Goal: Task Accomplishment & Management: Manage account settings

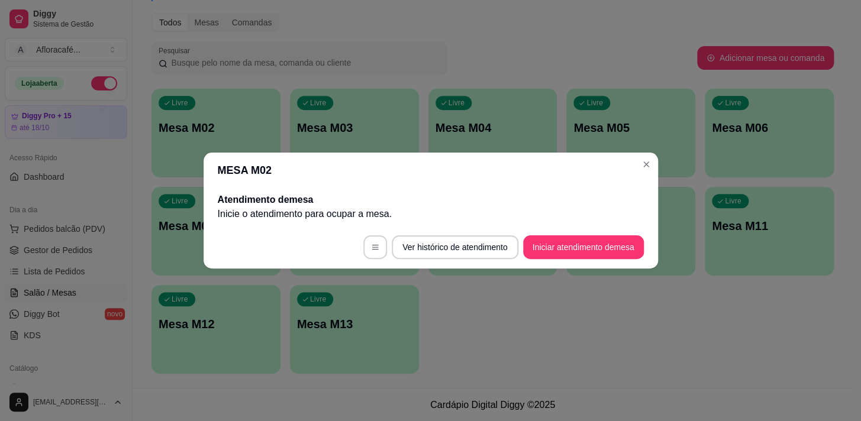
scroll to position [143, 0]
click at [595, 248] on button "Iniciar atendimento de mesa" at bounding box center [583, 247] width 117 height 23
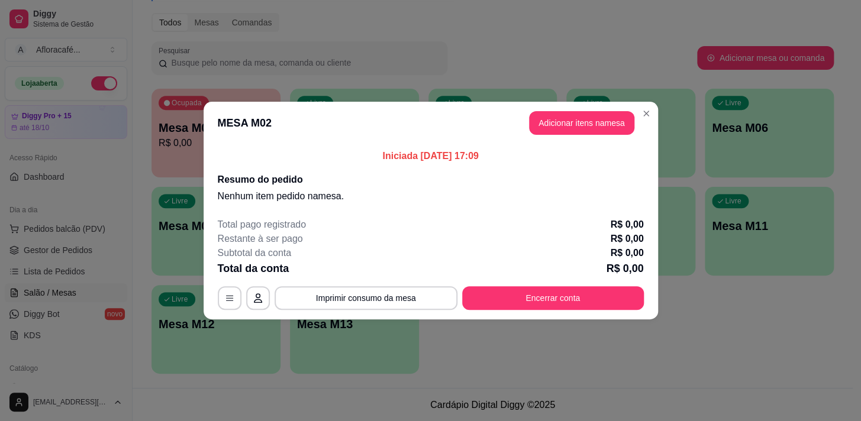
click at [599, 124] on button "Adicionar itens na mesa" at bounding box center [581, 123] width 105 height 24
click at [600, 117] on div "Este pedido será vinculado para MESA M02 Nenhum produto adicionado" at bounding box center [728, 201] width 256 height 388
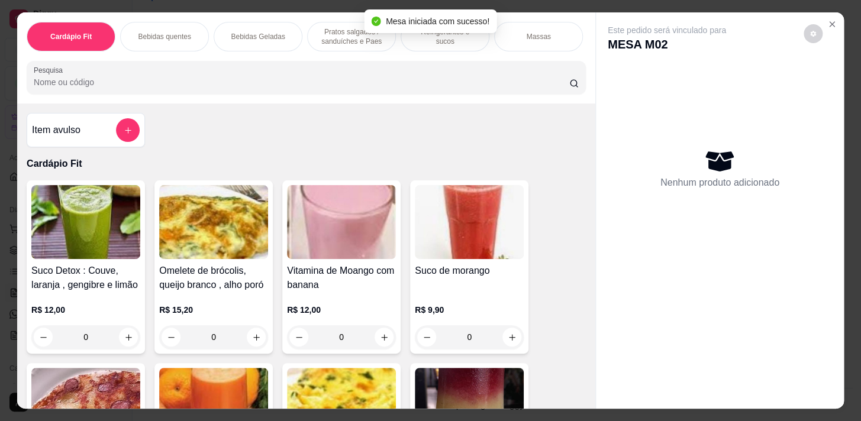
click at [430, 76] on div at bounding box center [306, 78] width 545 height 24
click at [154, 35] on p "Bebidas quentes" at bounding box center [164, 36] width 53 height 9
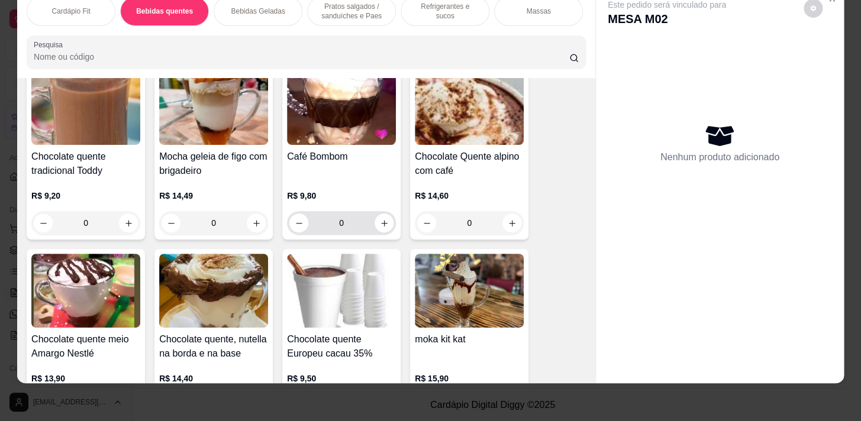
scroll to position [1722, 0]
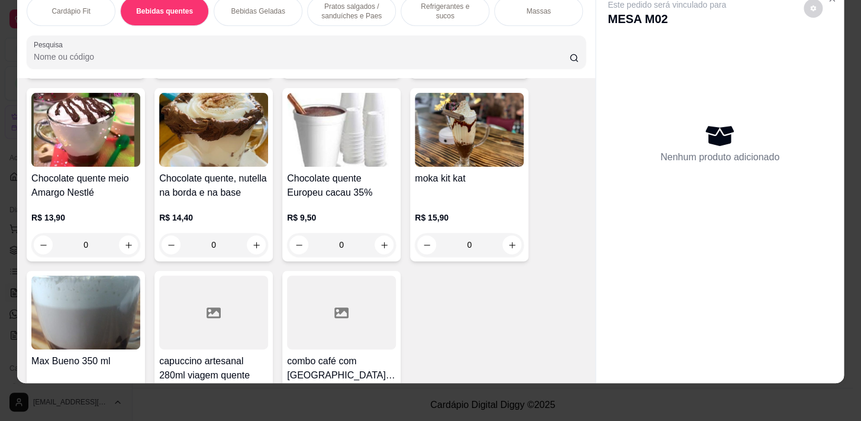
click at [256, 243] on div "0" at bounding box center [213, 245] width 109 height 24
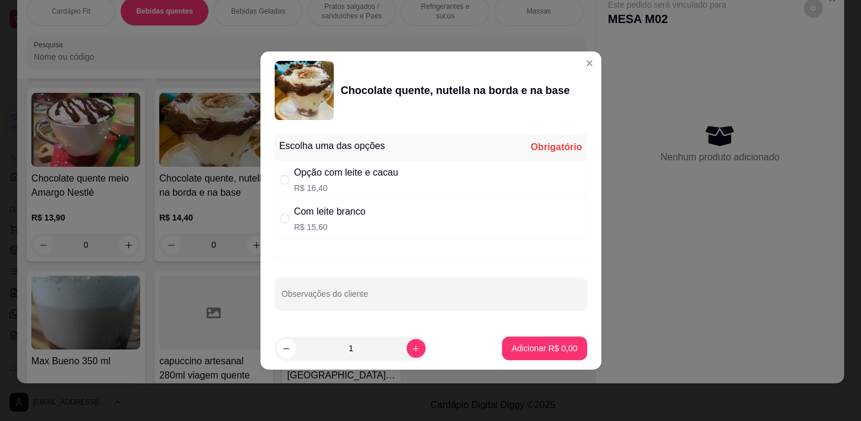
drag, startPoint x: 418, startPoint y: 190, endPoint x: 414, endPoint y: 206, distance: 16.7
click at [419, 190] on div "Opção com leite e cacau R$ 16,40" at bounding box center [431, 179] width 312 height 39
radio input "true"
click at [534, 349] on p "Adicionar R$ 16,40" at bounding box center [542, 348] width 69 height 11
type input "1"
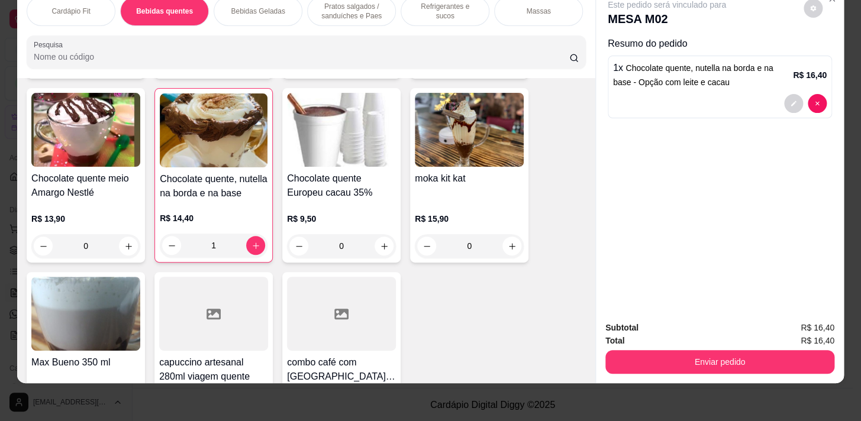
click at [351, 8] on p "Pratos salgados / sanduíches e Paes" at bounding box center [351, 11] width 69 height 19
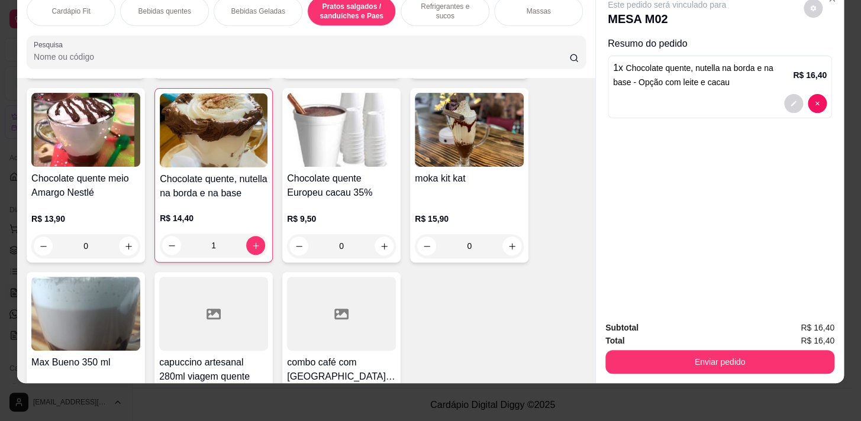
scroll to position [3724, 0]
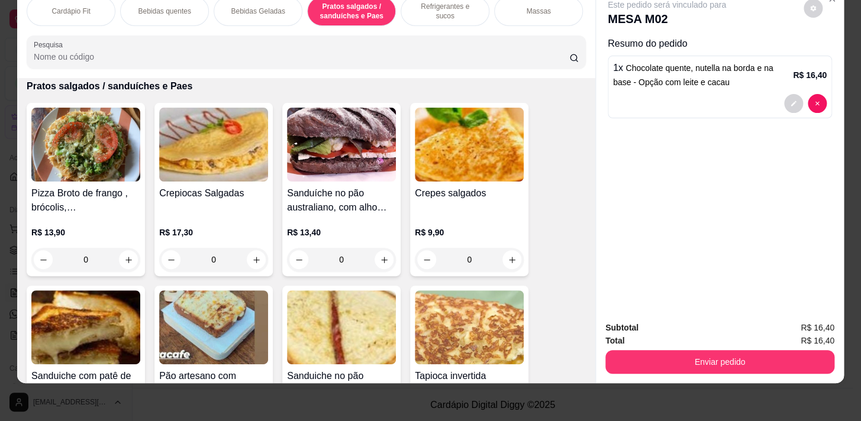
click at [456, 16] on div "Refrigerantes e sucos" at bounding box center [445, 11] width 89 height 30
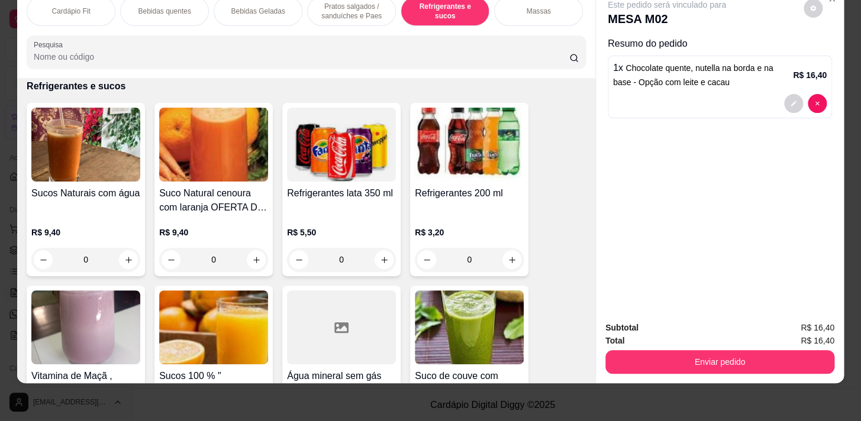
scroll to position [5554, 0]
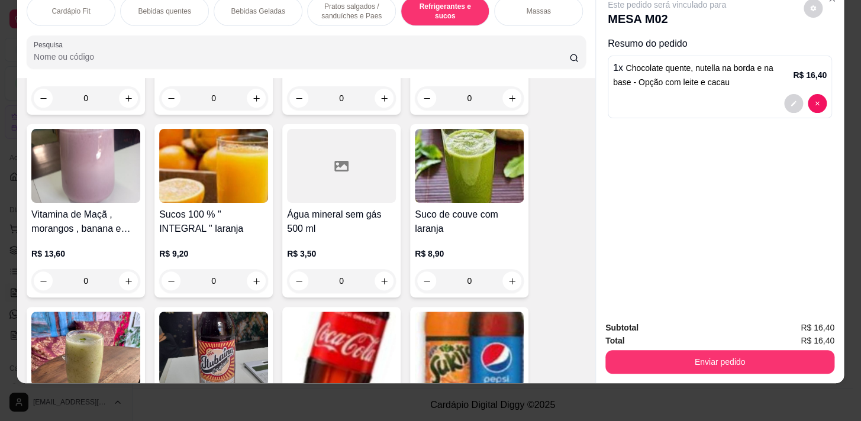
click at [382, 285] on div "0" at bounding box center [341, 281] width 109 height 24
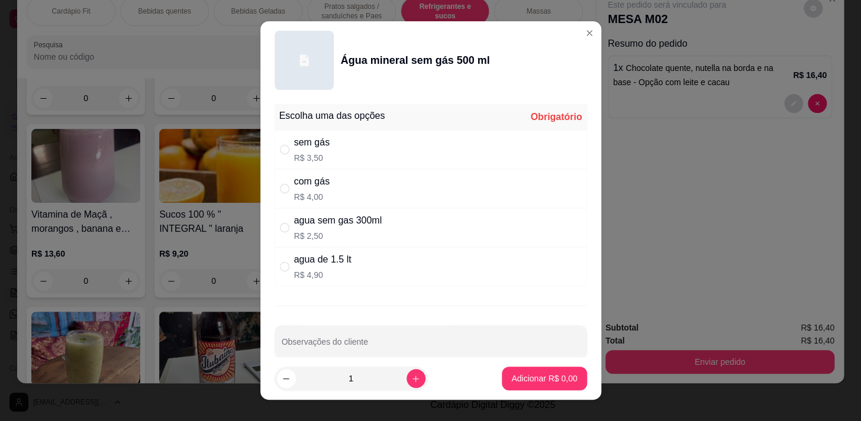
click at [414, 192] on div "com gás R$ 4,00" at bounding box center [431, 188] width 312 height 39
radio input "true"
click at [514, 380] on p "Adicionar R$ 4,00" at bounding box center [544, 379] width 66 height 12
type input "1"
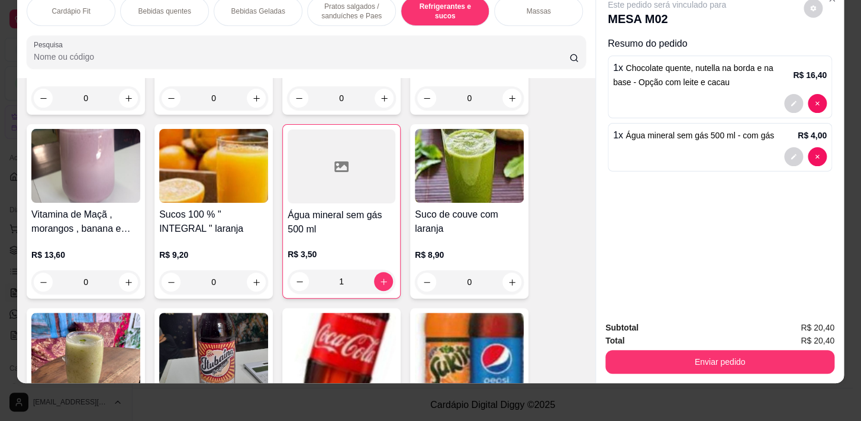
drag, startPoint x: 367, startPoint y: 12, endPoint x: 347, endPoint y: 9, distance: 20.3
click at [367, 12] on p "Pratos salgados / sanduíches e Paes" at bounding box center [351, 11] width 69 height 19
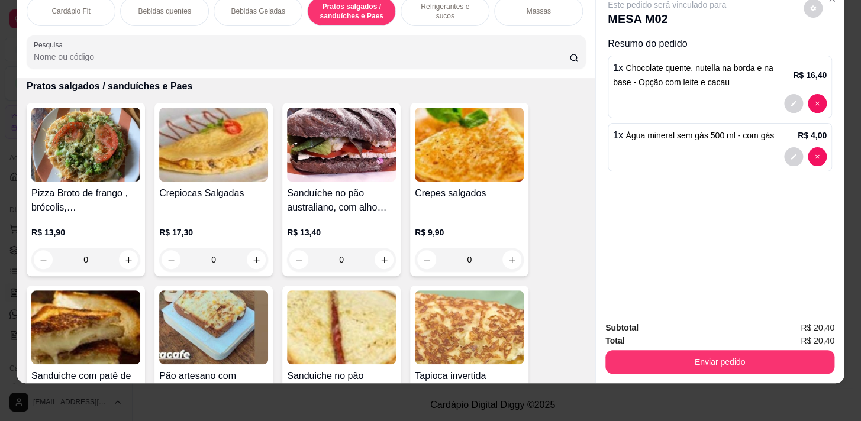
click at [347, 9] on p "Pratos salgados / sanduíches e Paes" at bounding box center [351, 11] width 69 height 19
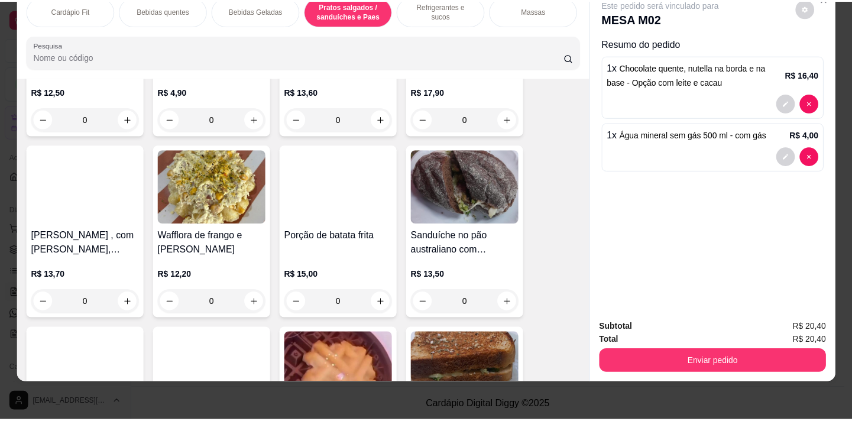
scroll to position [4261, 0]
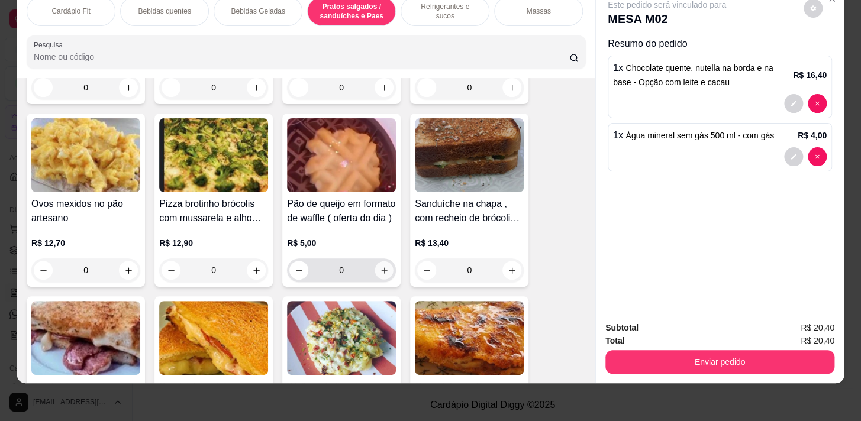
click at [381, 272] on icon "increase-product-quantity" at bounding box center [384, 270] width 9 height 9
type input "1"
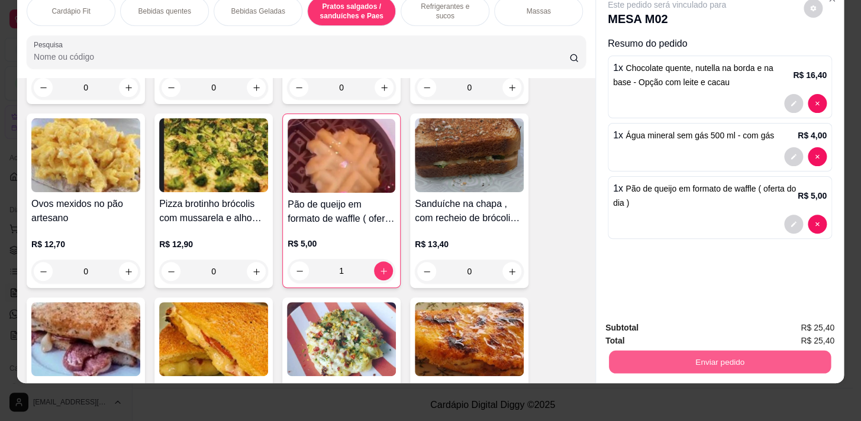
click at [682, 358] on button "Enviar pedido" at bounding box center [720, 361] width 222 height 23
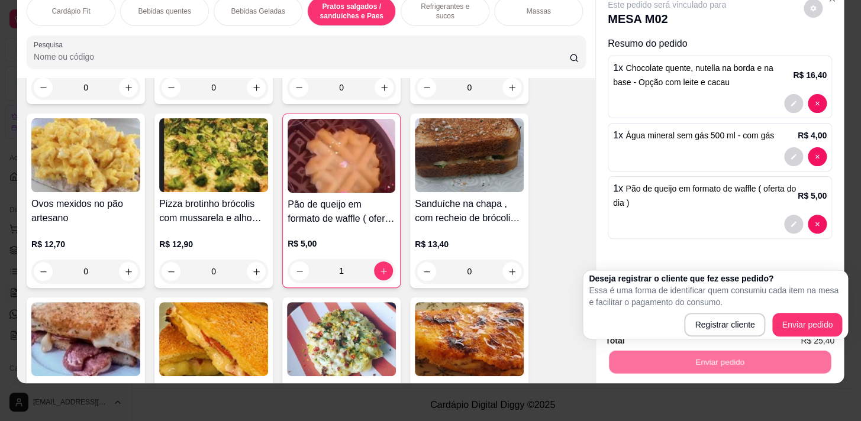
drag, startPoint x: 773, startPoint y: 331, endPoint x: 795, endPoint y: 331, distance: 22.5
click at [795, 331] on div "Registrar cliente Enviar pedido" at bounding box center [715, 325] width 253 height 24
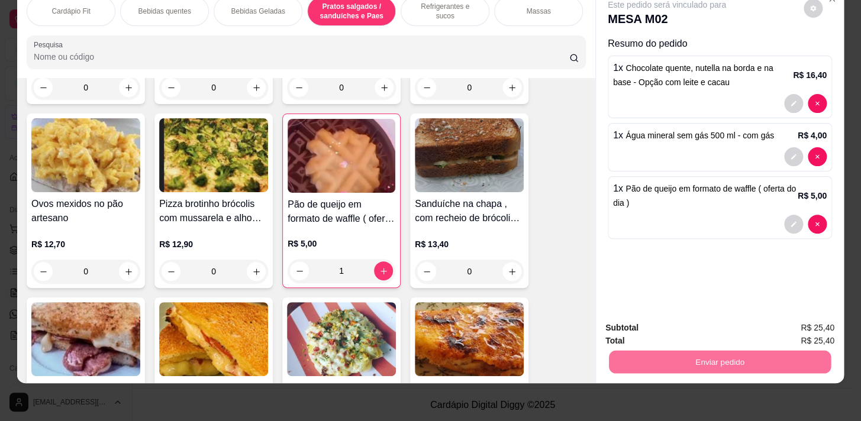
click at [795, 330] on button "Enviar pedido" at bounding box center [803, 325] width 65 height 22
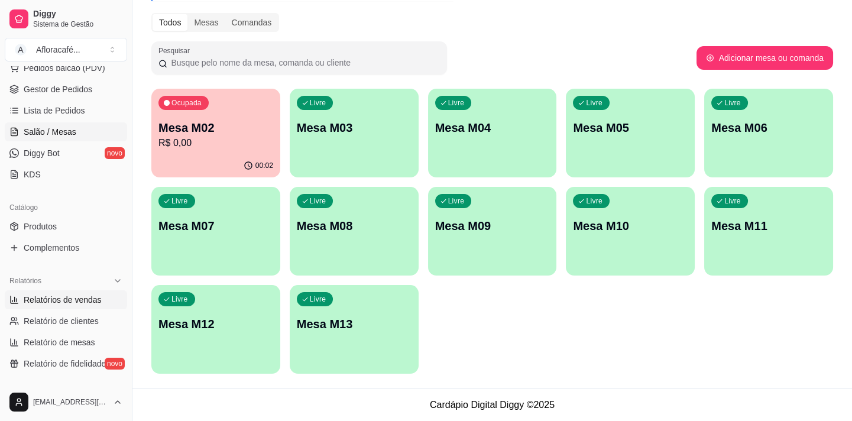
scroll to position [215, 0]
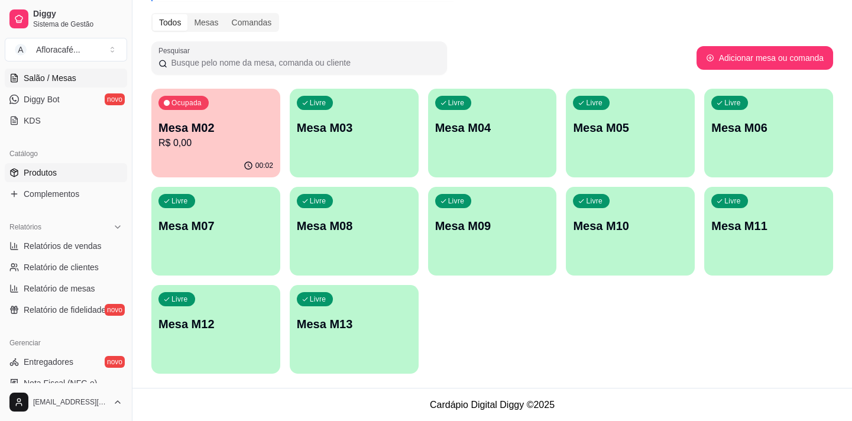
click at [76, 172] on link "Produtos" at bounding box center [66, 172] width 122 height 19
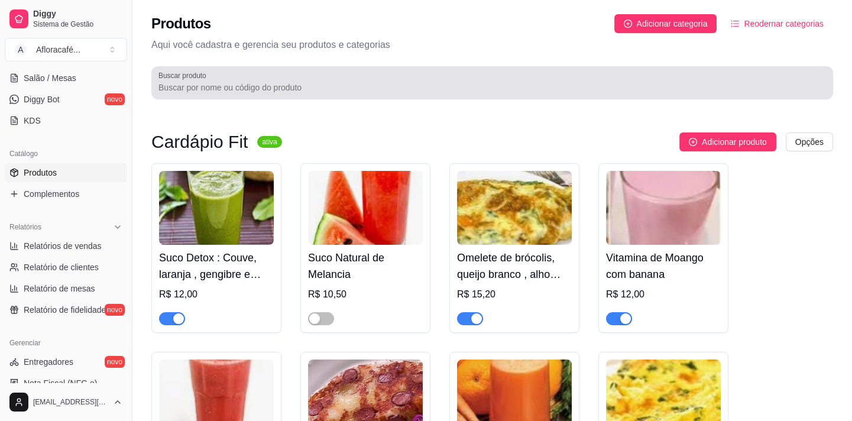
click at [301, 85] on input "Buscar produto" at bounding box center [493, 88] width 668 height 12
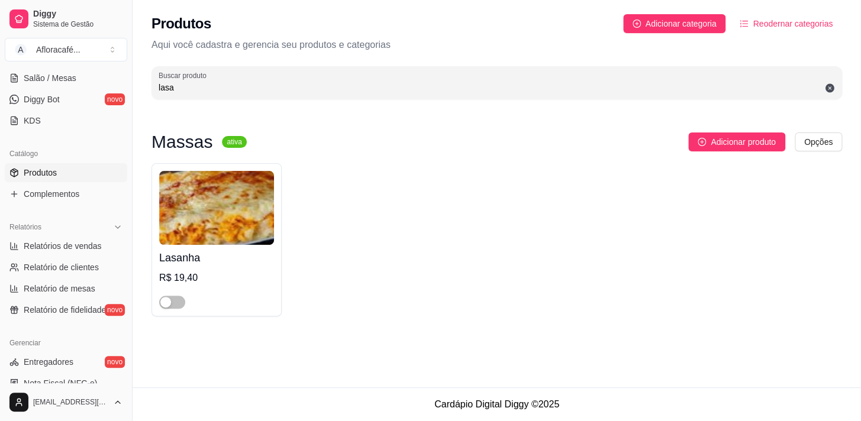
type input "lasa"
click at [203, 256] on h4 "Lasanha" at bounding box center [216, 258] width 115 height 17
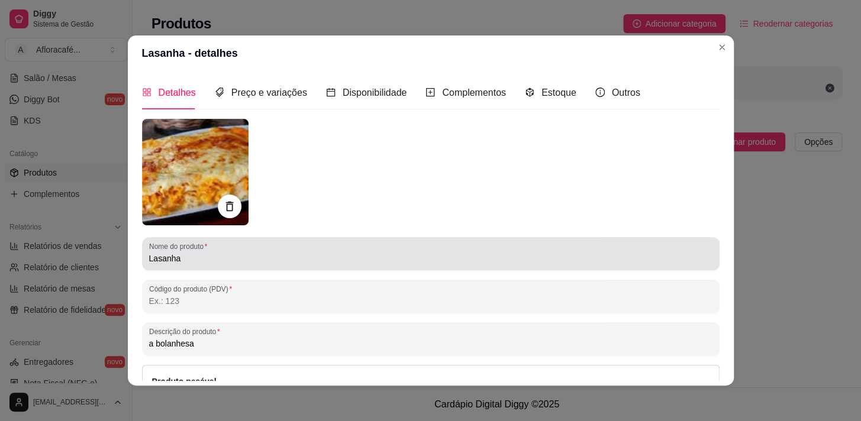
click at [214, 264] on input "Lasanha" at bounding box center [430, 259] width 563 height 12
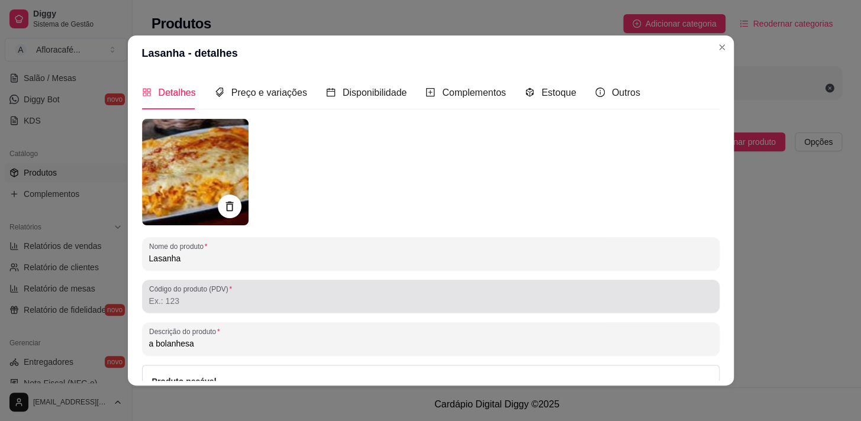
scroll to position [126, 0]
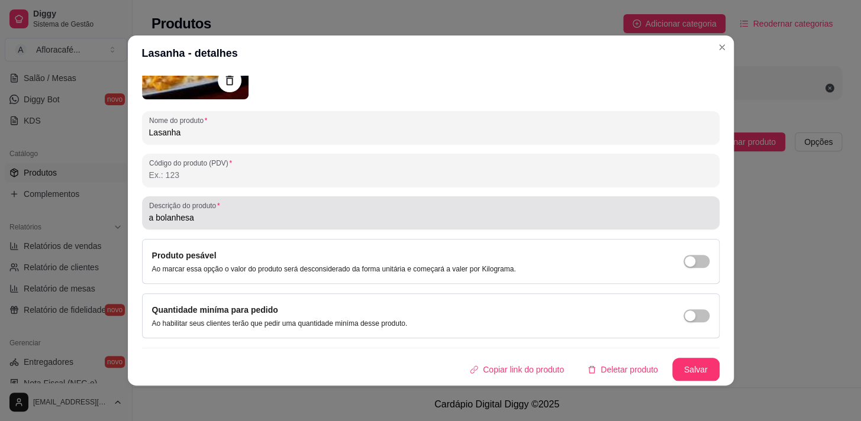
drag, startPoint x: 256, startPoint y: 208, endPoint x: 260, endPoint y: 213, distance: 6.4
click at [257, 208] on div "a bolanhesa" at bounding box center [430, 213] width 563 height 24
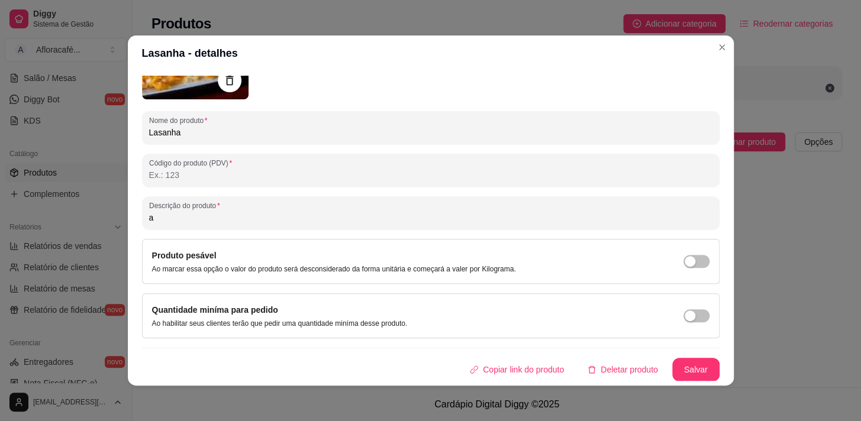
type input "a"
drag, startPoint x: 156, startPoint y: 221, endPoint x: 154, endPoint y: 214, distance: 6.9
click at [156, 221] on input "4 vqueiosd ou frango" at bounding box center [430, 218] width 563 height 12
click at [177, 212] on input "4 queiosd ou frango" at bounding box center [430, 218] width 563 height 12
type input "4 queios ou frango"
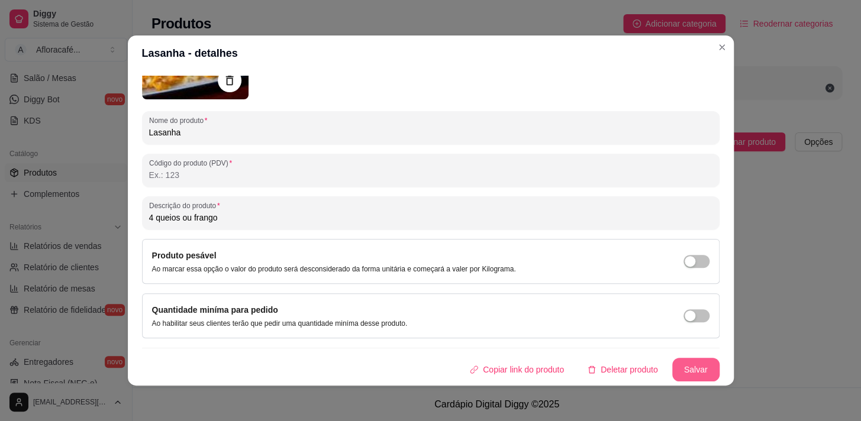
click at [688, 367] on button "Salvar" at bounding box center [695, 370] width 47 height 24
click at [693, 361] on button "Salvar" at bounding box center [695, 370] width 47 height 24
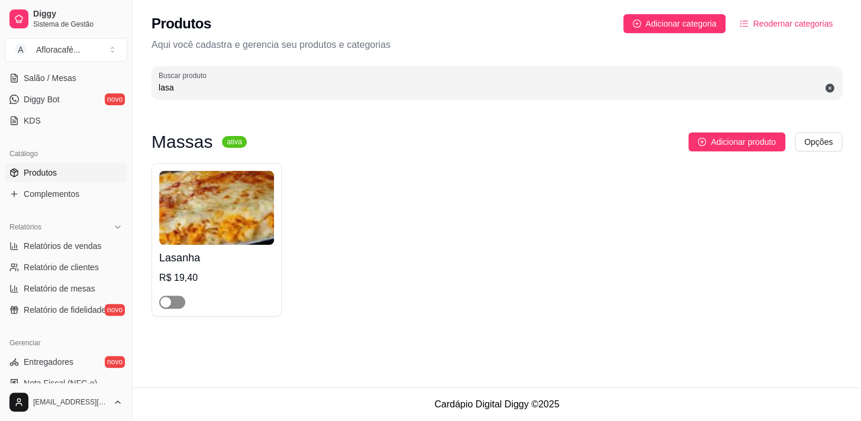
click at [181, 302] on span "button" at bounding box center [172, 302] width 26 height 13
click at [406, 203] on div "Lasanha R$ 19,40" at bounding box center [496, 239] width 690 height 153
click at [63, 76] on span "Salão / Mesas" at bounding box center [50, 78] width 53 height 12
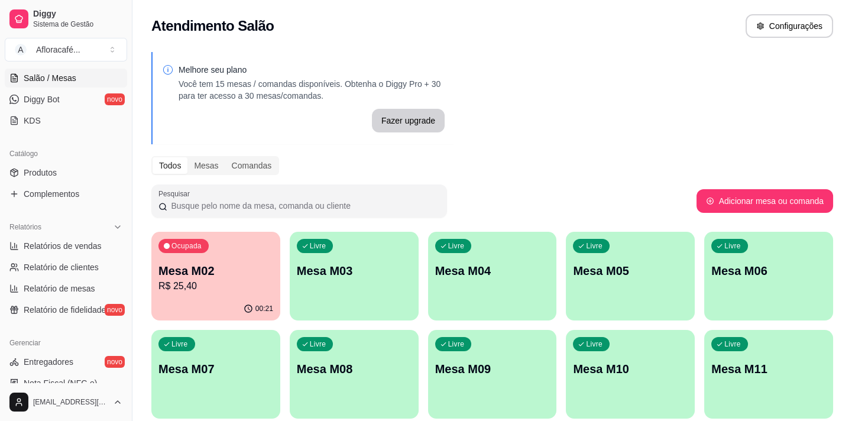
click at [228, 288] on p "R$ 25,40" at bounding box center [216, 286] width 115 height 14
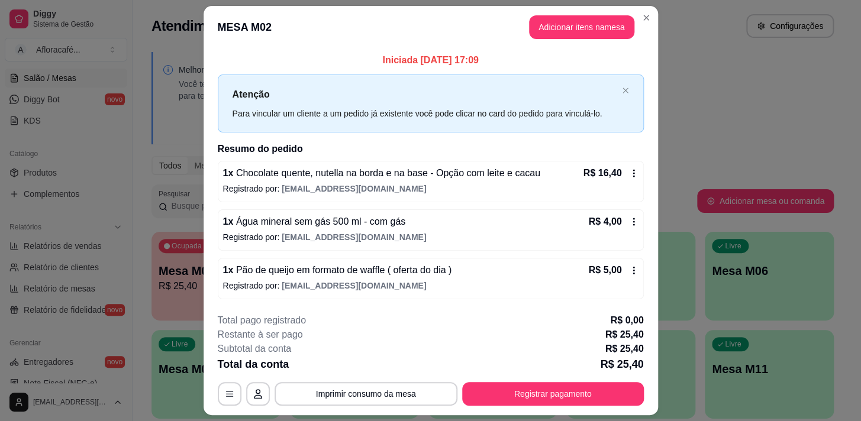
scroll to position [31, 0]
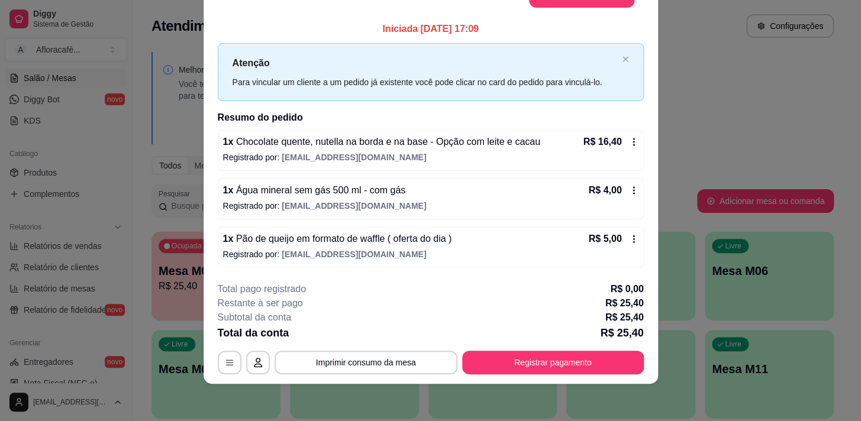
click at [365, 252] on span "[EMAIL_ADDRESS][DOMAIN_NAME]" at bounding box center [354, 254] width 144 height 9
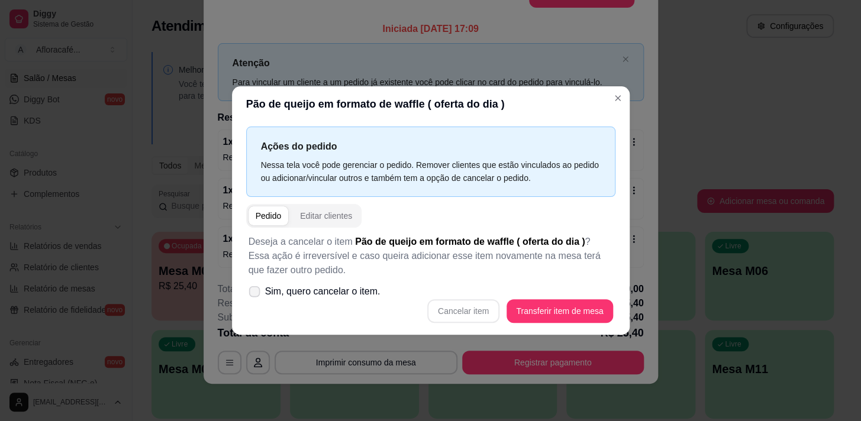
click at [313, 299] on label "Sim, quero cancelar o item." at bounding box center [314, 292] width 141 height 24
click at [256, 299] on input "Sim, quero cancelar o item." at bounding box center [252, 298] width 8 height 8
checkbox input "true"
click at [482, 308] on button "Cancelar item" at bounding box center [463, 311] width 72 height 24
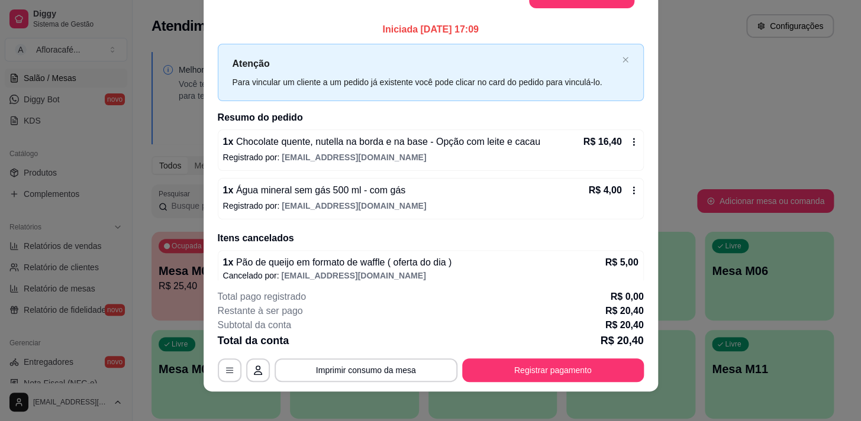
scroll to position [0, 0]
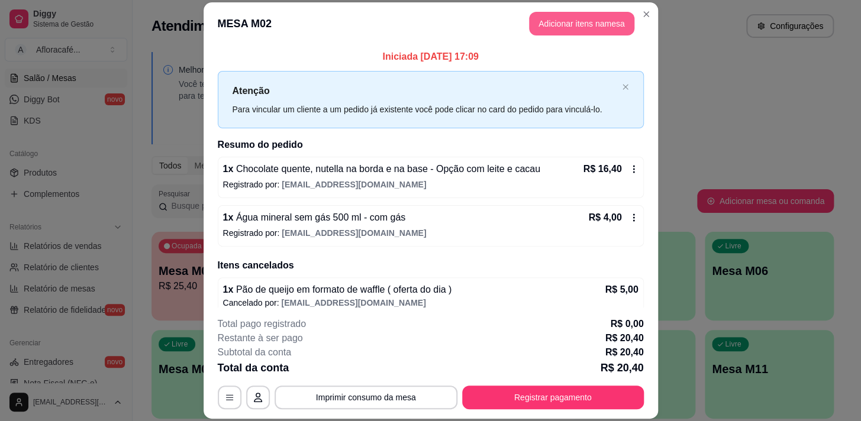
click at [540, 18] on button "Adicionar itens na mesa" at bounding box center [581, 24] width 105 height 24
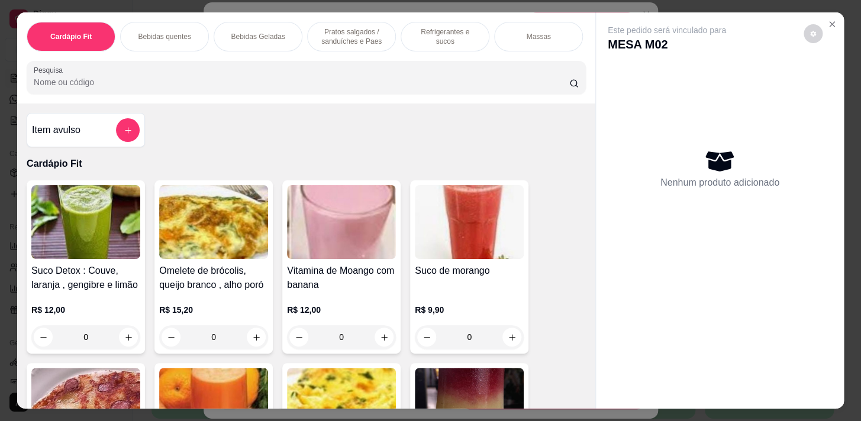
click at [118, 133] on button "add-separate-item" at bounding box center [128, 130] width 24 height 24
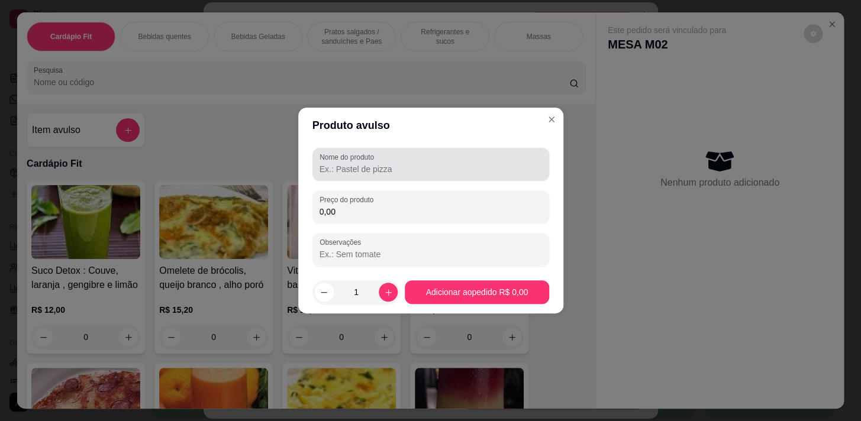
click at [351, 182] on div "Nome do produto Preço do produto 0,00 Observações" at bounding box center [430, 207] width 237 height 118
click at [437, 153] on div at bounding box center [430, 165] width 222 height 24
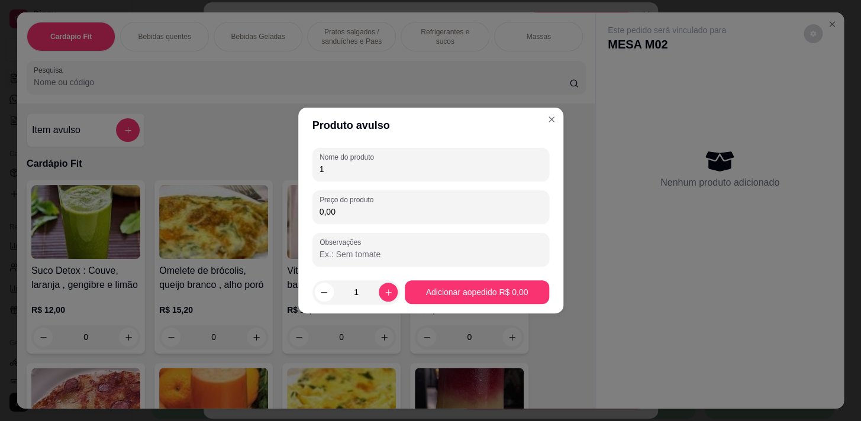
type input "1"
click at [422, 217] on input "0,00" at bounding box center [430, 212] width 222 height 12
type input "13,90"
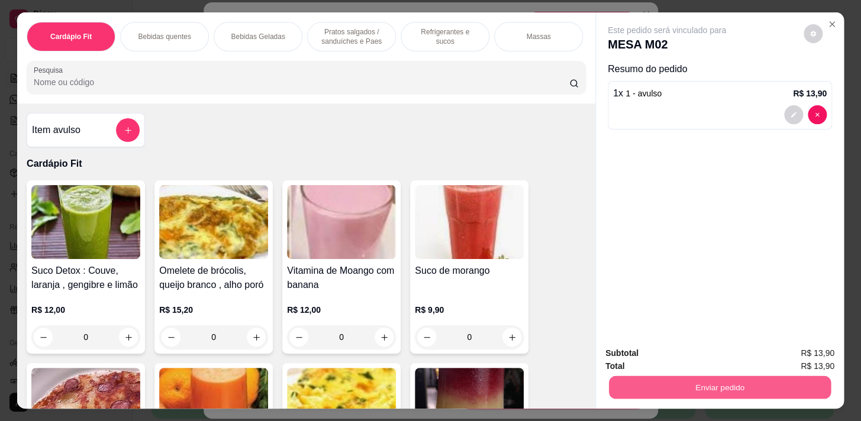
click at [713, 376] on button "Enviar pedido" at bounding box center [720, 387] width 222 height 23
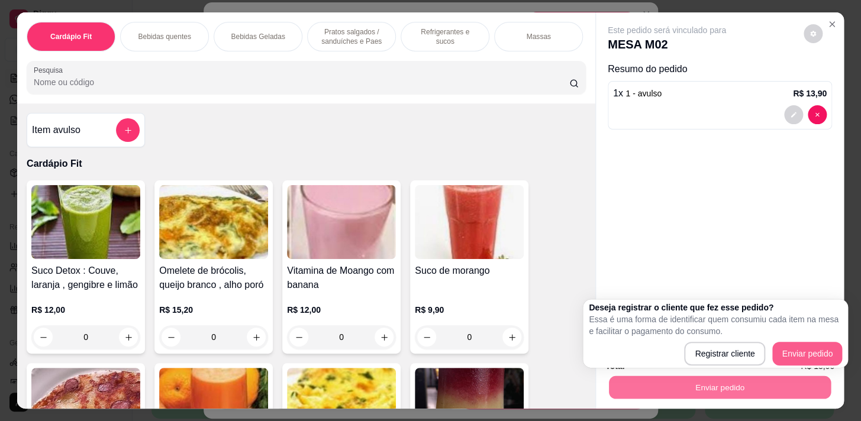
click at [799, 359] on div "Registrar cliente Enviar pedido" at bounding box center [715, 354] width 253 height 24
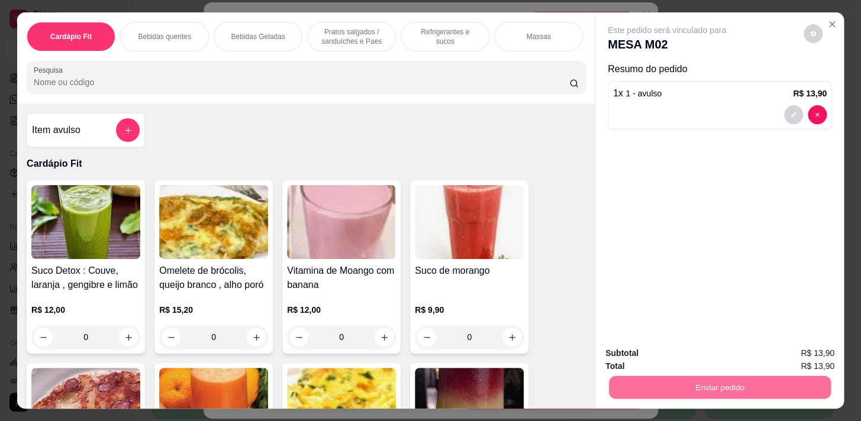
click at [799, 358] on button "Enviar pedido" at bounding box center [803, 354] width 67 height 22
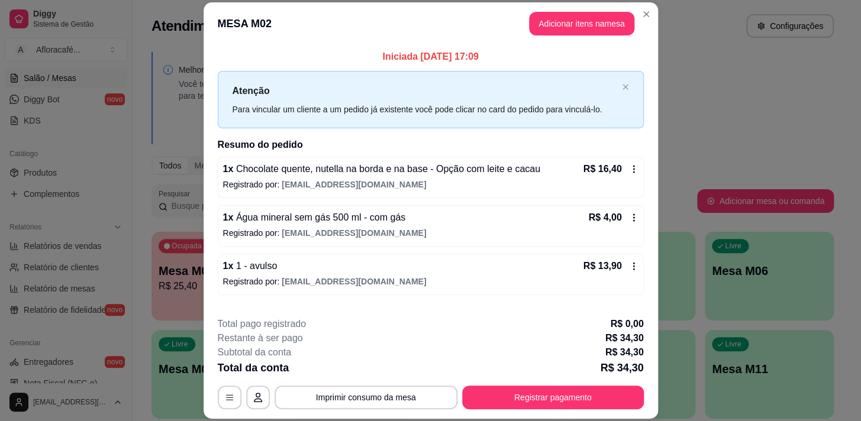
scroll to position [59, 0]
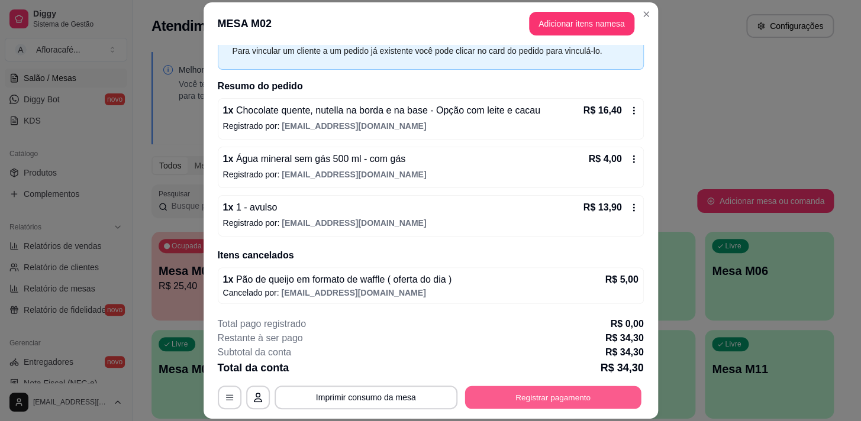
click at [503, 393] on button "Registrar pagamento" at bounding box center [552, 397] width 176 height 23
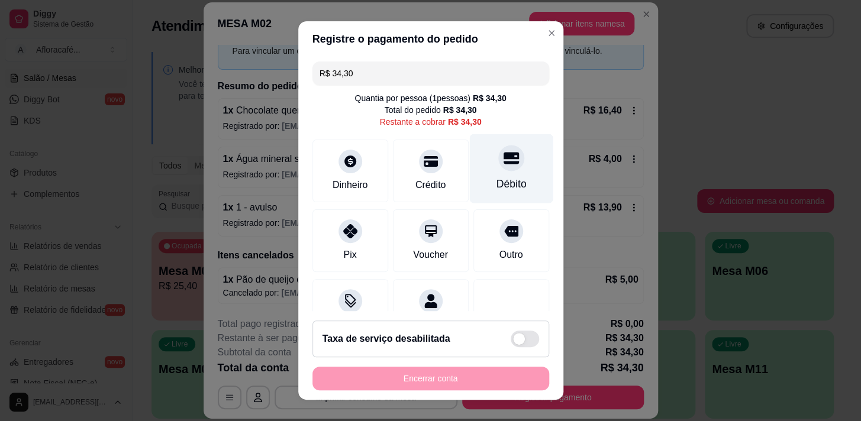
click at [503, 166] on icon at bounding box center [510, 157] width 15 height 15
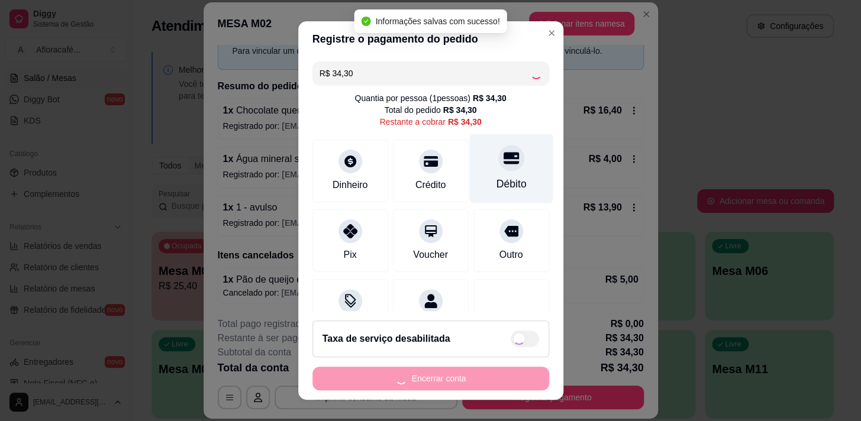
type input "R$ 0,00"
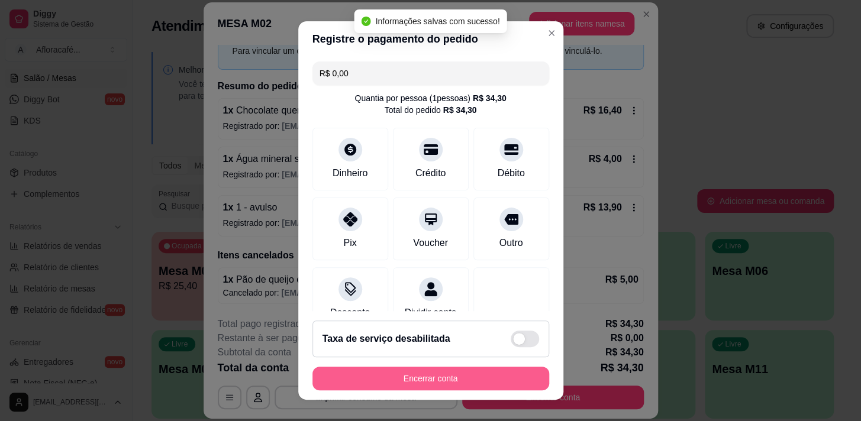
click at [472, 377] on button "Encerrar conta" at bounding box center [430, 379] width 237 height 24
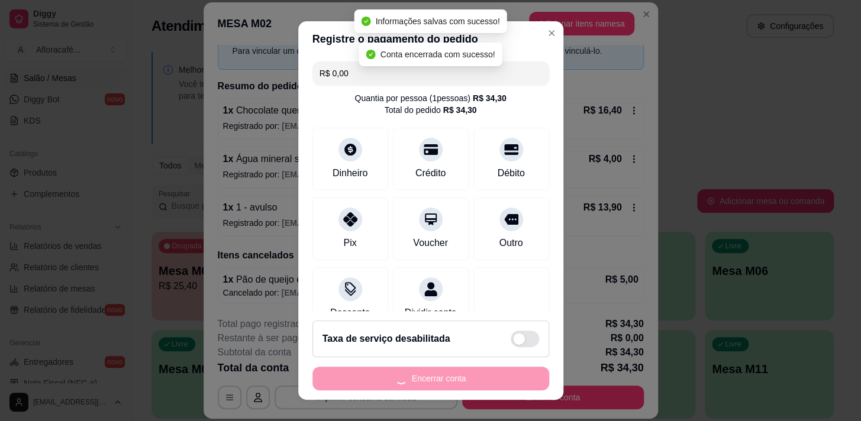
scroll to position [0, 0]
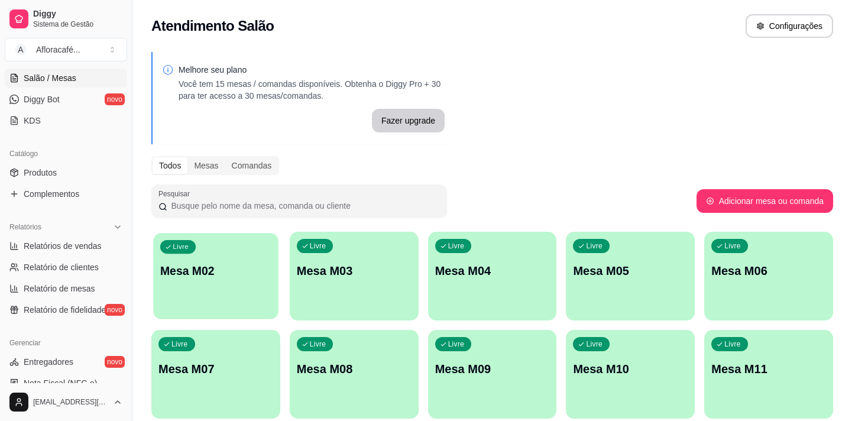
click at [266, 248] on div "Livre Mesa M02" at bounding box center [215, 269] width 125 height 72
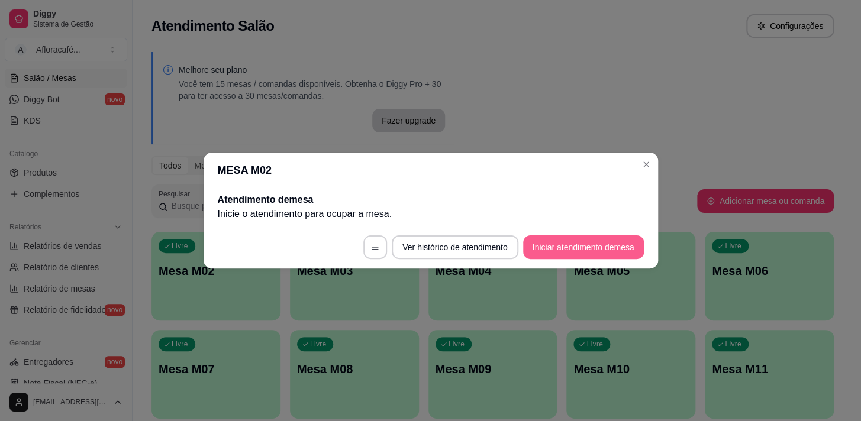
click at [586, 238] on button "Iniciar atendimento de mesa" at bounding box center [583, 247] width 121 height 24
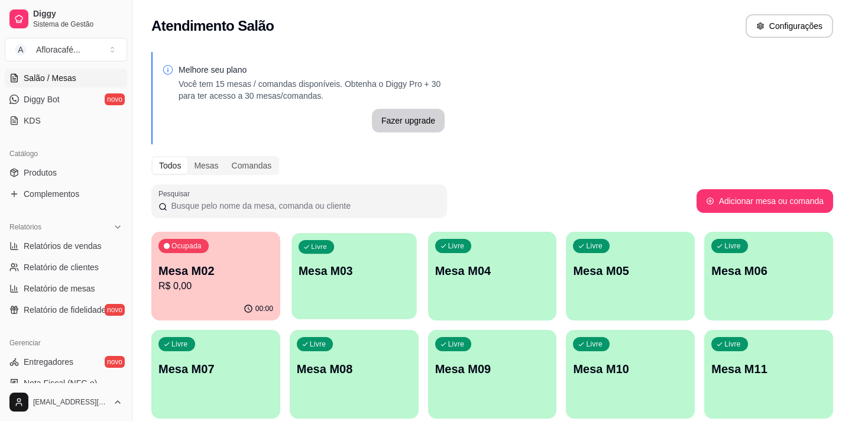
click at [337, 255] on div "Livre Mesa M03" at bounding box center [354, 269] width 125 height 72
click at [251, 273] on p "Mesa M02" at bounding box center [215, 271] width 111 height 16
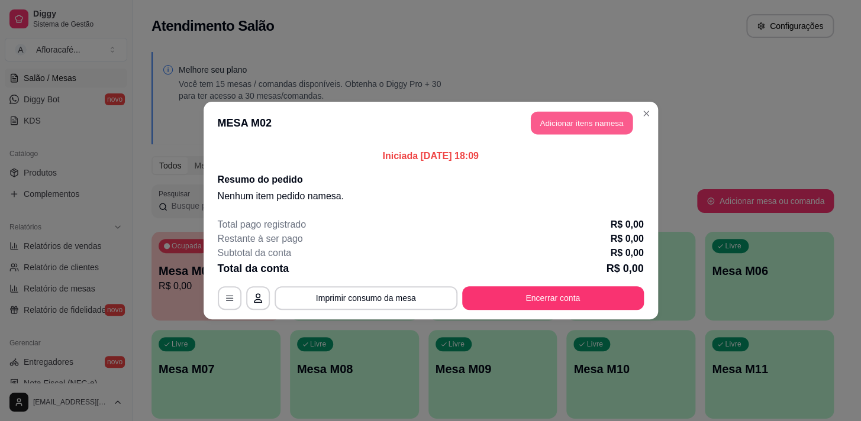
click at [608, 120] on button "Adicionar itens na mesa" at bounding box center [582, 123] width 102 height 23
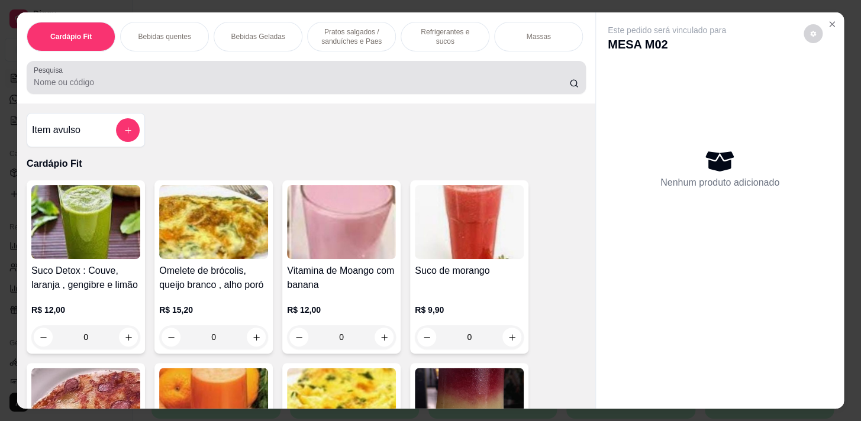
drag, startPoint x: 332, startPoint y: 90, endPoint x: 338, endPoint y: 83, distance: 9.2
click at [333, 88] on input "Pesquisa" at bounding box center [301, 82] width 535 height 12
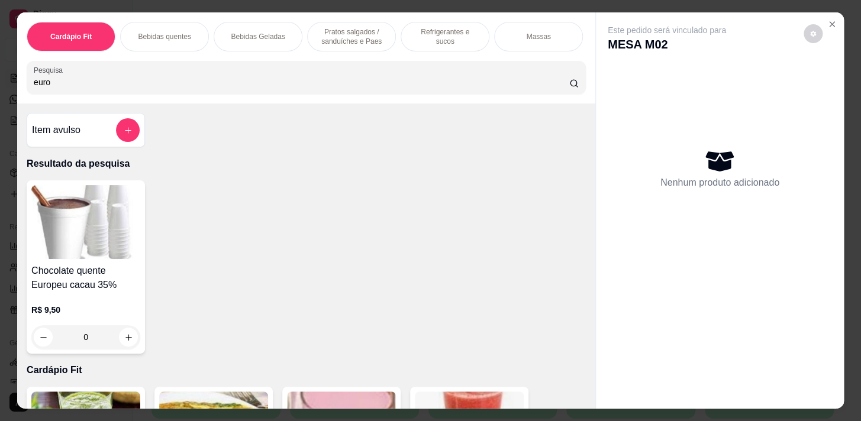
type input "euro"
click at [125, 341] on div "0" at bounding box center [85, 337] width 109 height 24
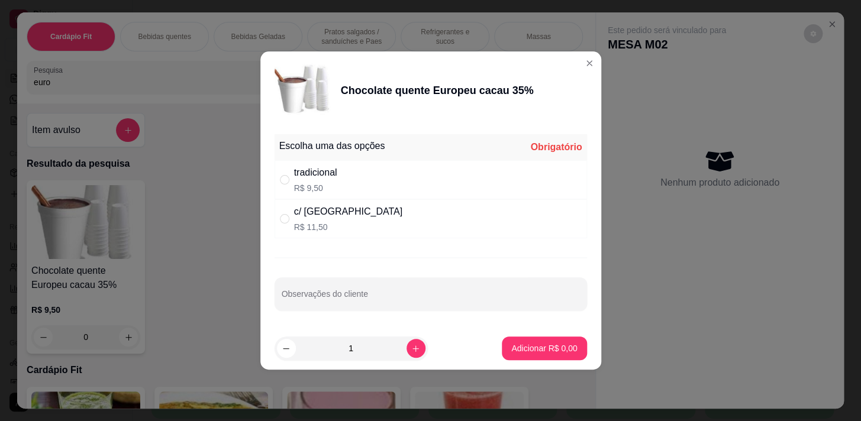
click at [385, 179] on div "tradicional R$ 9,50" at bounding box center [431, 179] width 312 height 39
radio input "true"
drag, startPoint x: 550, startPoint y: 364, endPoint x: 550, endPoint y: 349, distance: 15.4
click at [550, 357] on footer "1 Adicionar R$ 9,50" at bounding box center [430, 348] width 341 height 43
click at [550, 345] on p "Adicionar R$ 9,50" at bounding box center [544, 348] width 64 height 11
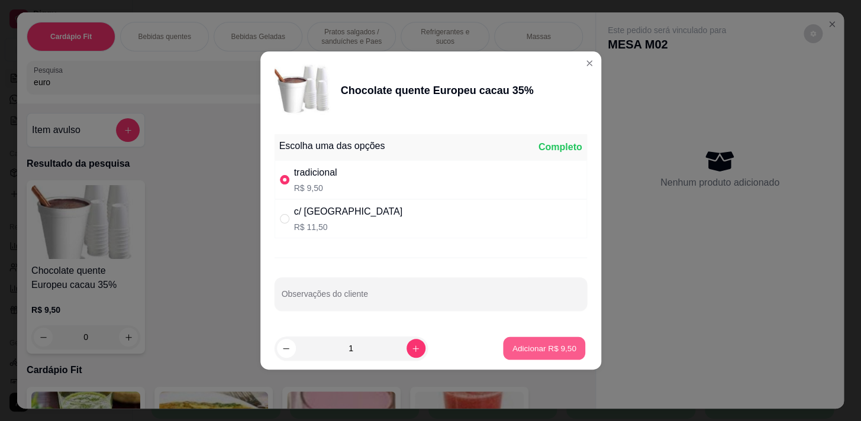
type input "1"
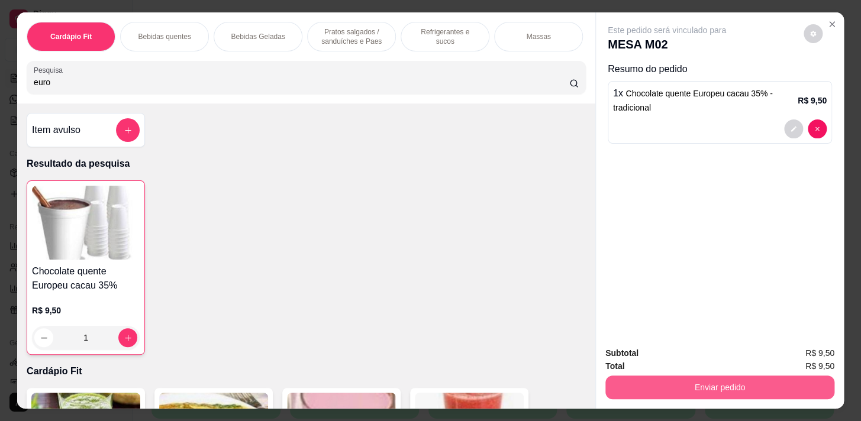
click at [806, 385] on button "Enviar pedido" at bounding box center [719, 388] width 229 height 24
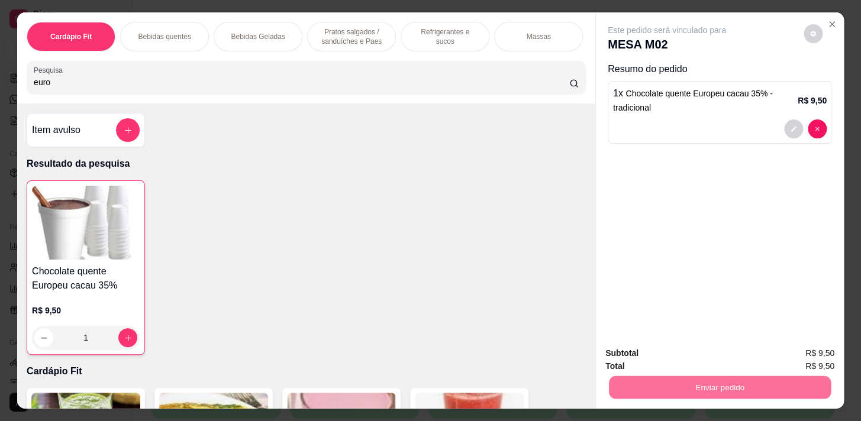
click at [824, 361] on button "Enviar pedido" at bounding box center [803, 354] width 65 height 22
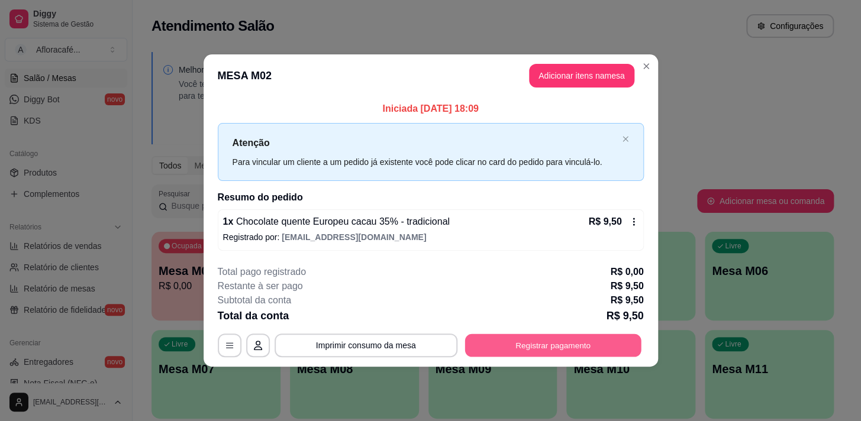
click at [566, 352] on button "Registrar pagamento" at bounding box center [552, 345] width 176 height 23
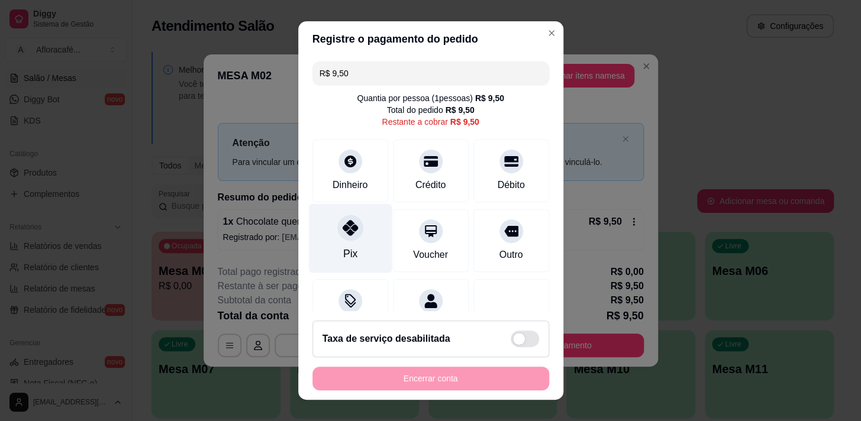
click at [347, 244] on div "Pix" at bounding box center [349, 238] width 83 height 69
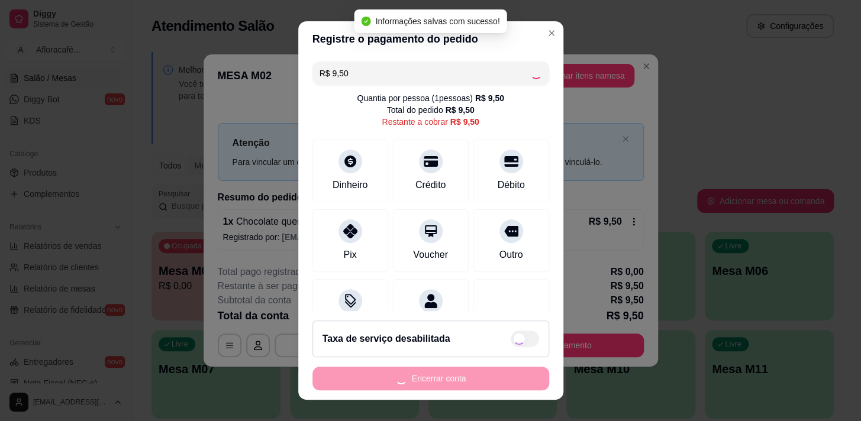
type input "R$ 0,00"
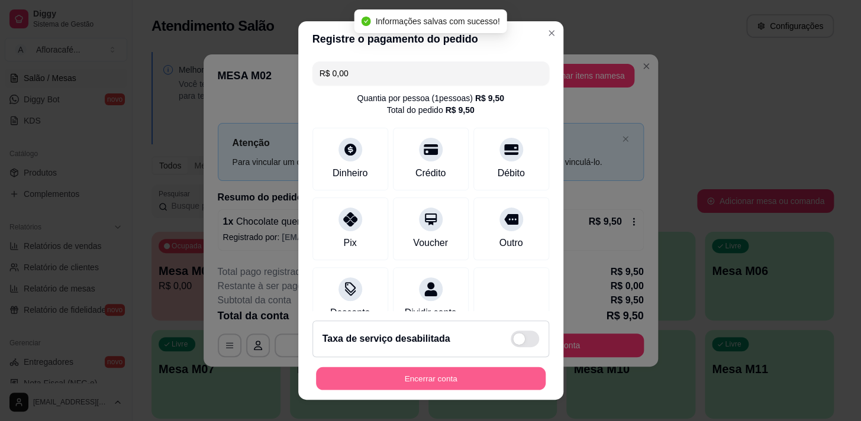
click at [498, 376] on button "Encerrar conta" at bounding box center [431, 378] width 230 height 23
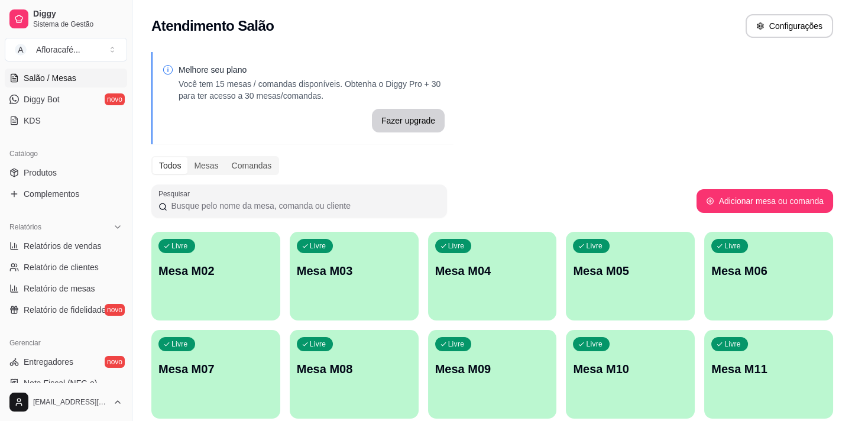
click at [266, 259] on div "Livre Mesa M02" at bounding box center [215, 269] width 129 height 75
click at [195, 328] on div "Livre Mesa M02 Livre Mesa M03 Livre Mesa M04 Livre Mesa M05 Livre Mesa M06 Livr…" at bounding box center [492, 374] width 682 height 285
click at [227, 282] on div "Livre Mesa M02" at bounding box center [215, 269] width 125 height 72
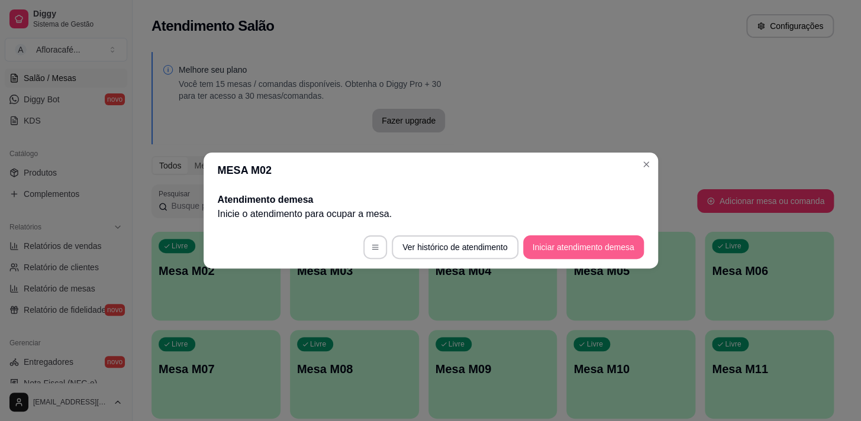
click at [546, 248] on button "Iniciar atendimento de mesa" at bounding box center [583, 247] width 121 height 24
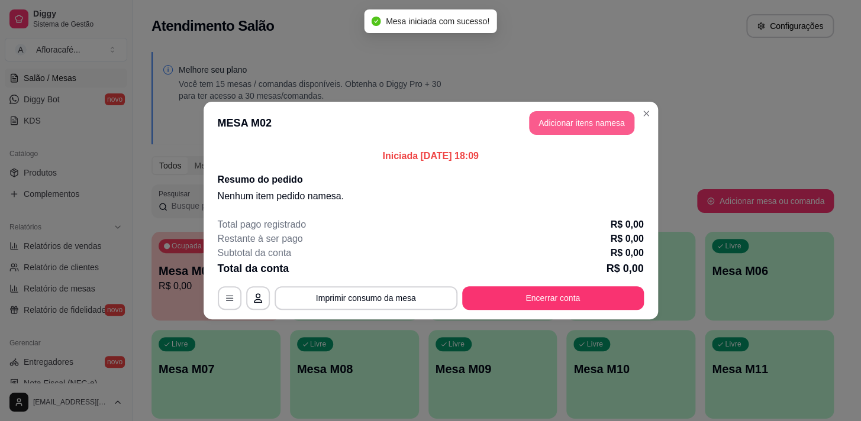
click at [563, 112] on button "Adicionar itens na mesa" at bounding box center [581, 123] width 105 height 24
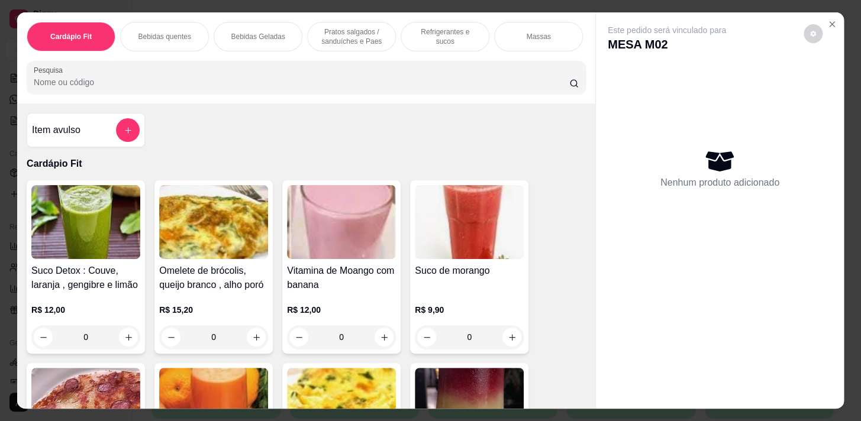
click at [183, 88] on input "Pesquisa" at bounding box center [301, 82] width 535 height 12
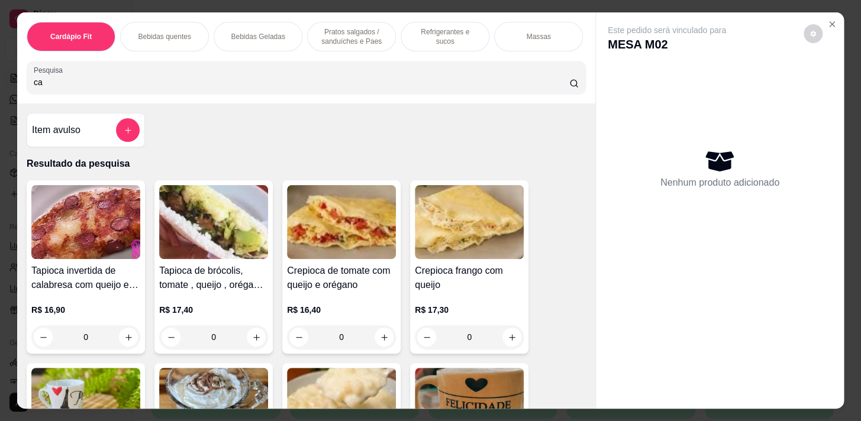
type input "ca"
click at [263, 32] on p "Bebidas Geladas" at bounding box center [258, 36] width 54 height 9
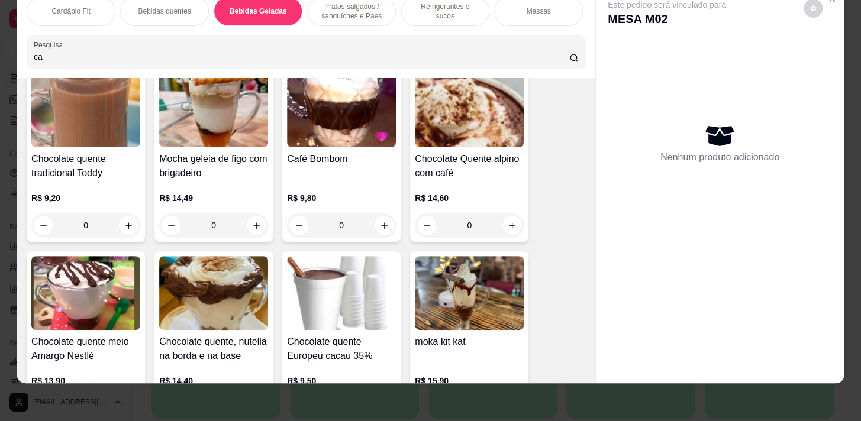
scroll to position [4088, 0]
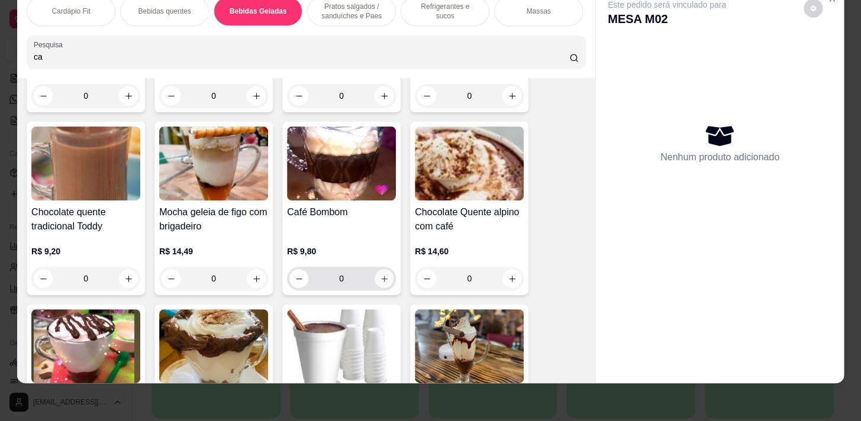
click at [385, 277] on button "increase-product-quantity" at bounding box center [383, 278] width 19 height 19
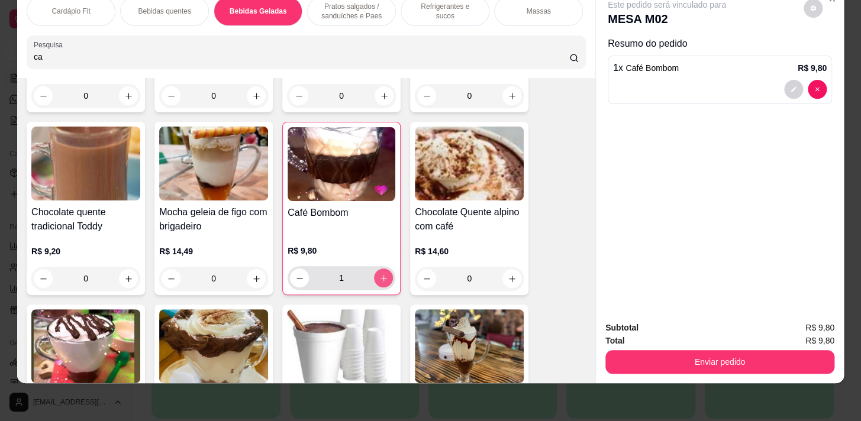
type input "1"
click at [340, 7] on p "Pratos salgados / sanduíches e Paes" at bounding box center [351, 11] width 69 height 19
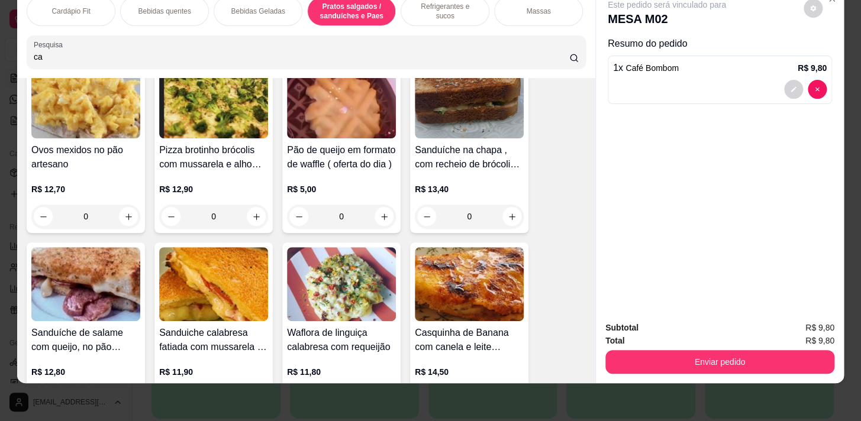
scroll to position [7165, 0]
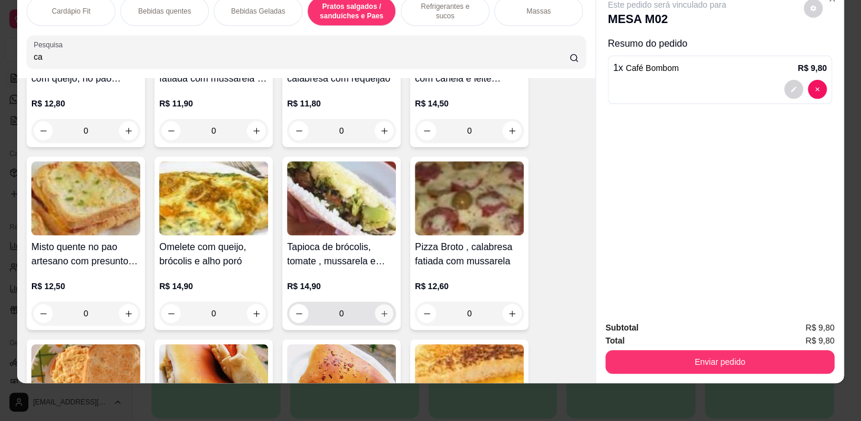
click at [381, 316] on icon "increase-product-quantity" at bounding box center [384, 313] width 9 height 9
type input "1"
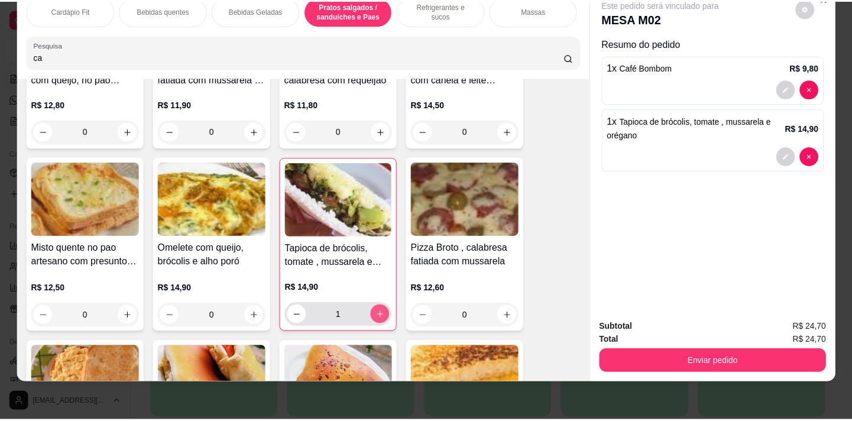
scroll to position [7167, 0]
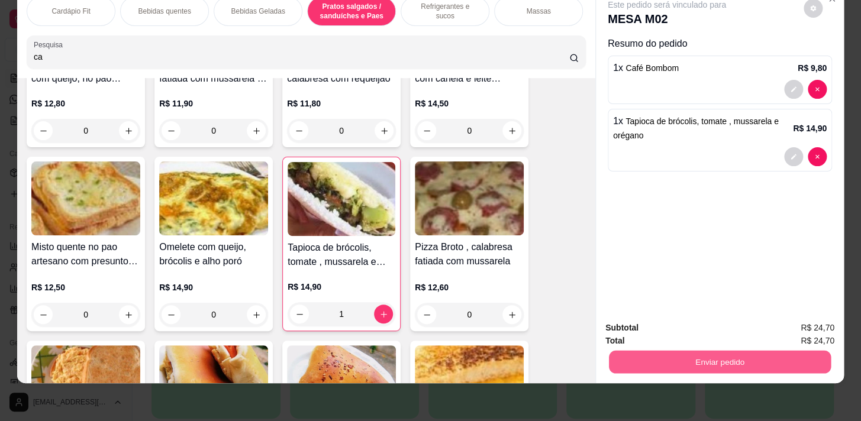
click at [739, 351] on button "Enviar pedido" at bounding box center [720, 361] width 222 height 23
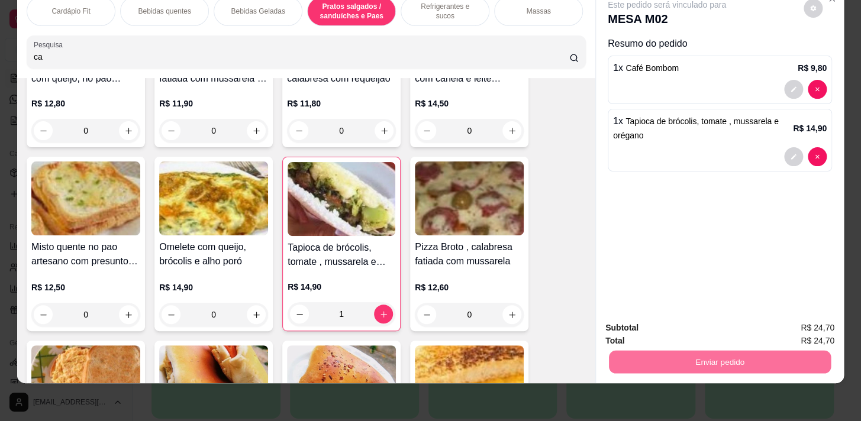
click at [805, 317] on button "Enviar pedido" at bounding box center [803, 325] width 67 height 22
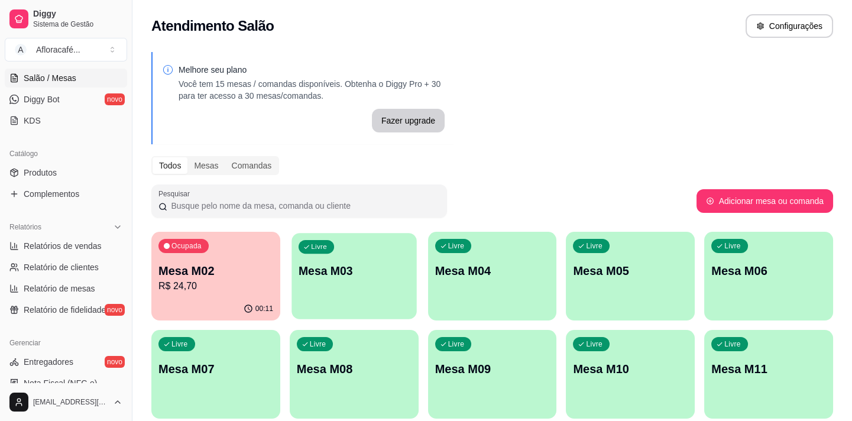
click at [367, 273] on p "Mesa M03" at bounding box center [354, 271] width 111 height 16
click at [232, 266] on p "Mesa M02" at bounding box center [216, 271] width 115 height 17
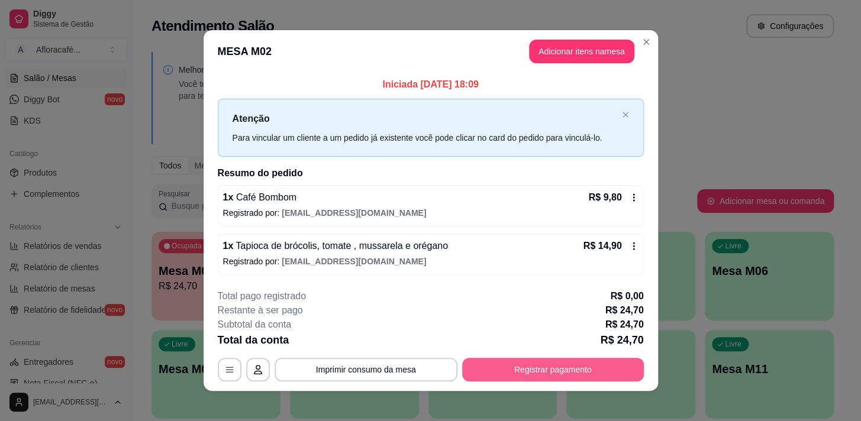
click at [517, 379] on button "Registrar pagamento" at bounding box center [553, 370] width 182 height 24
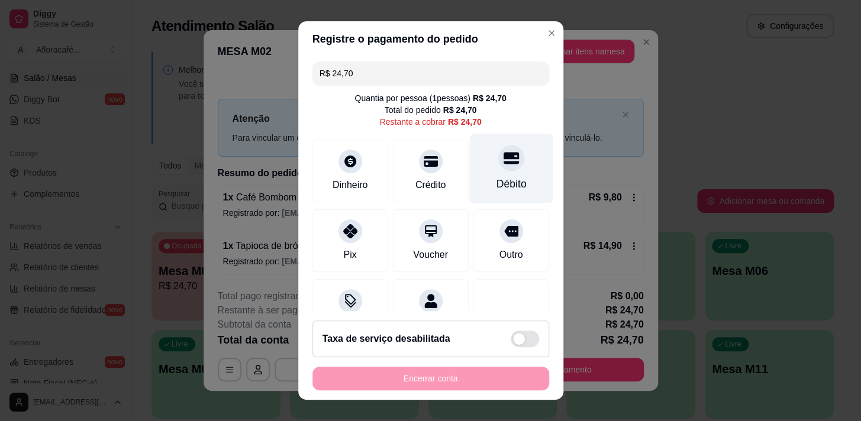
click at [505, 183] on div "Débito" at bounding box center [511, 183] width 30 height 15
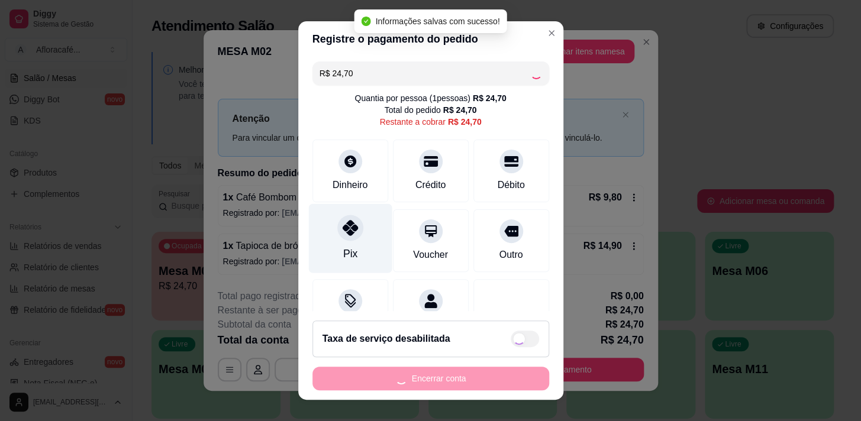
type input "R$ 0,00"
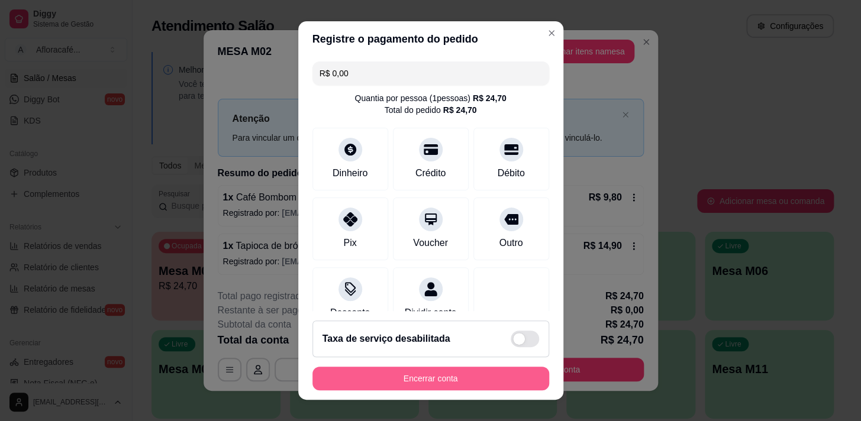
click at [492, 388] on button "Encerrar conta" at bounding box center [430, 379] width 237 height 24
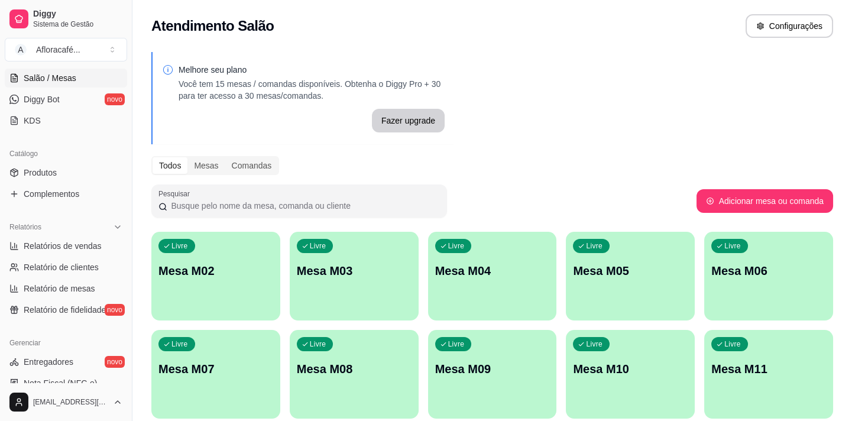
scroll to position [0, 0]
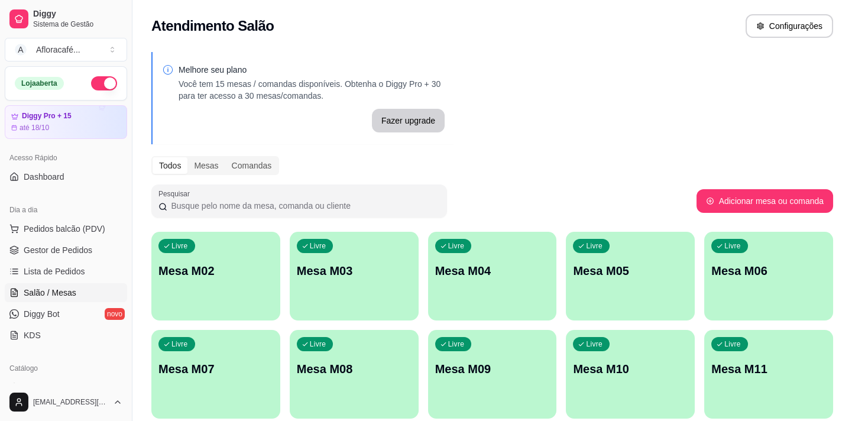
click at [91, 82] on button "button" at bounding box center [104, 83] width 26 height 14
